Goal: Find specific page/section: Find specific page/section

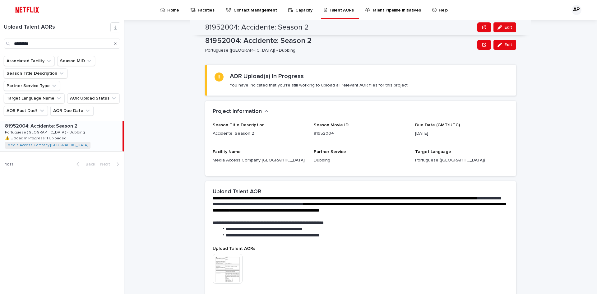
scroll to position [102, 0]
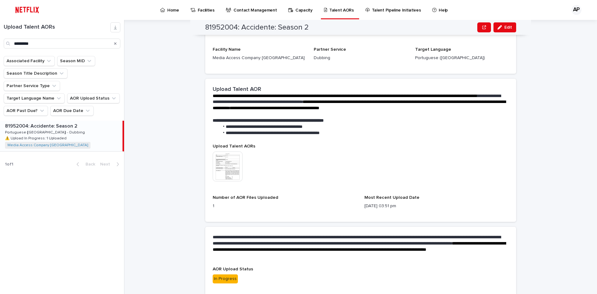
click at [116, 44] on icon "Search" at bounding box center [115, 44] width 2 height 4
click at [59, 43] on input "Search" at bounding box center [62, 44] width 117 height 10
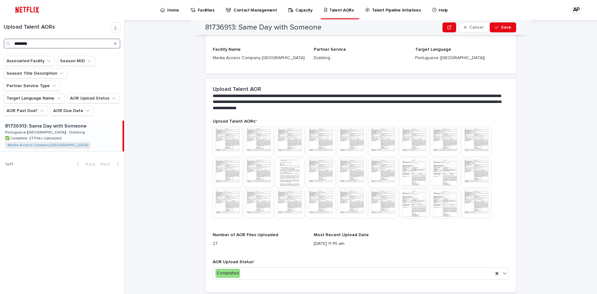
type input "********"
